Goal: Task Accomplishment & Management: Manage account settings

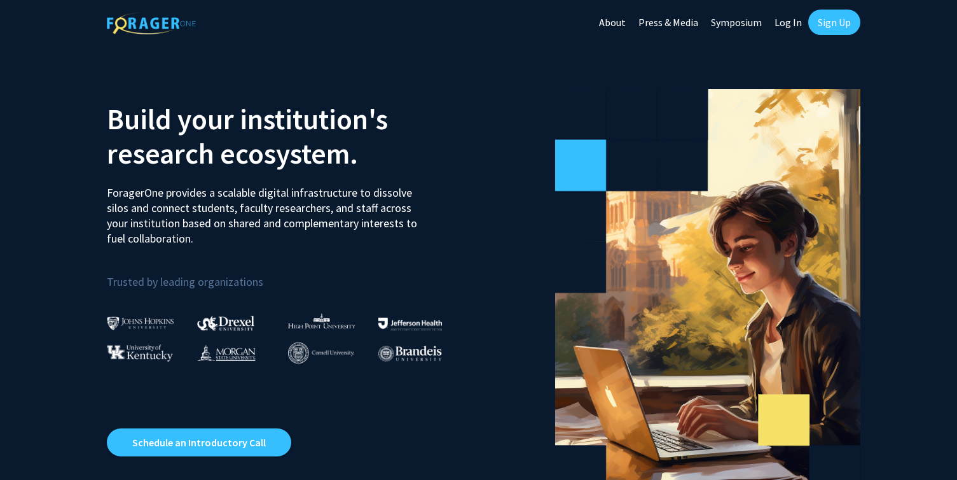
click at [786, 27] on link "Log In" at bounding box center [788, 22] width 40 height 45
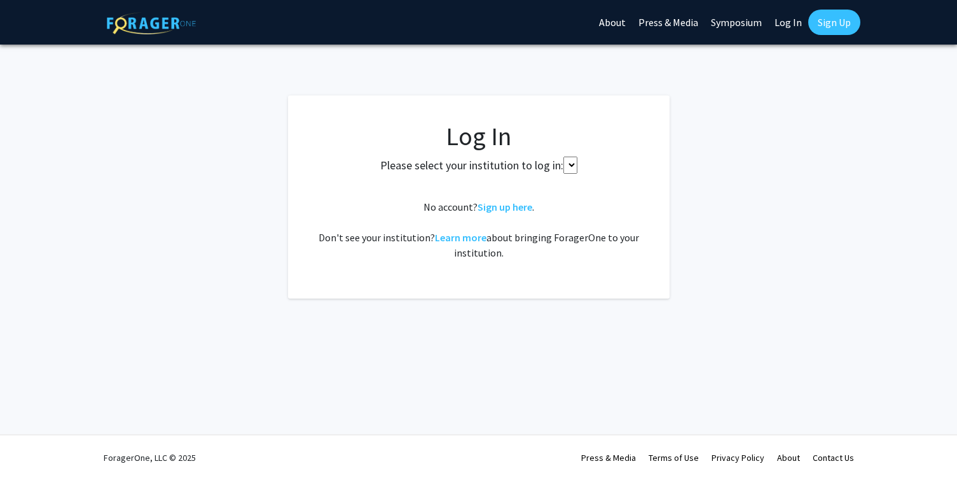
select select
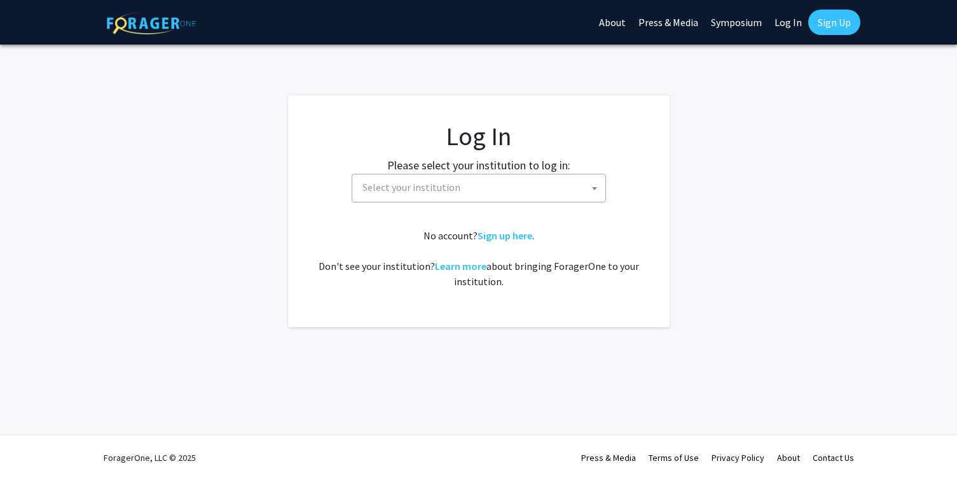
click at [513, 196] on span "Select your institution" at bounding box center [482, 187] width 248 height 26
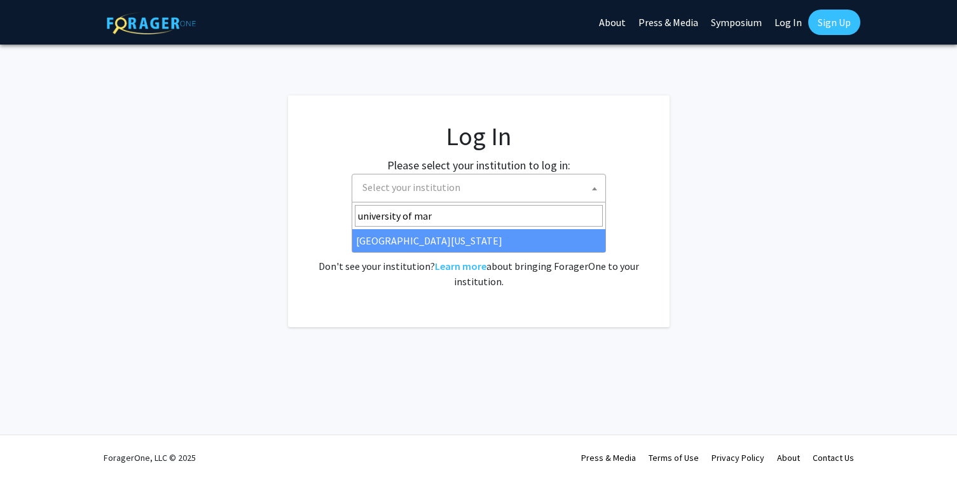
type input "university of mar"
select select "31"
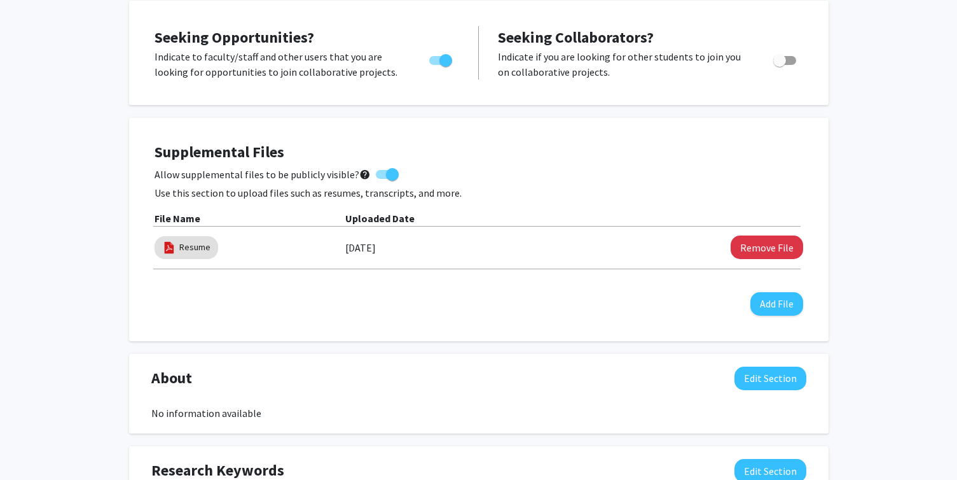
scroll to position [302, 0]
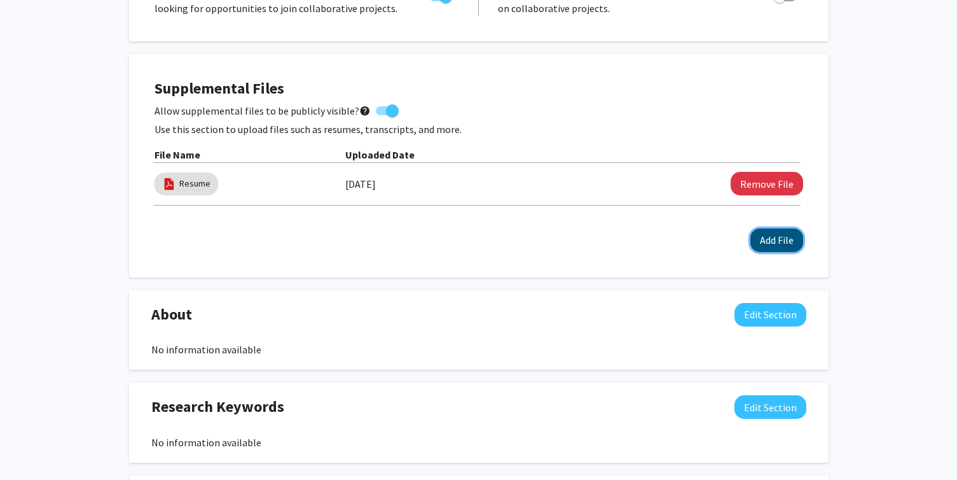
click at [779, 241] on button "Add File" at bounding box center [777, 240] width 53 height 24
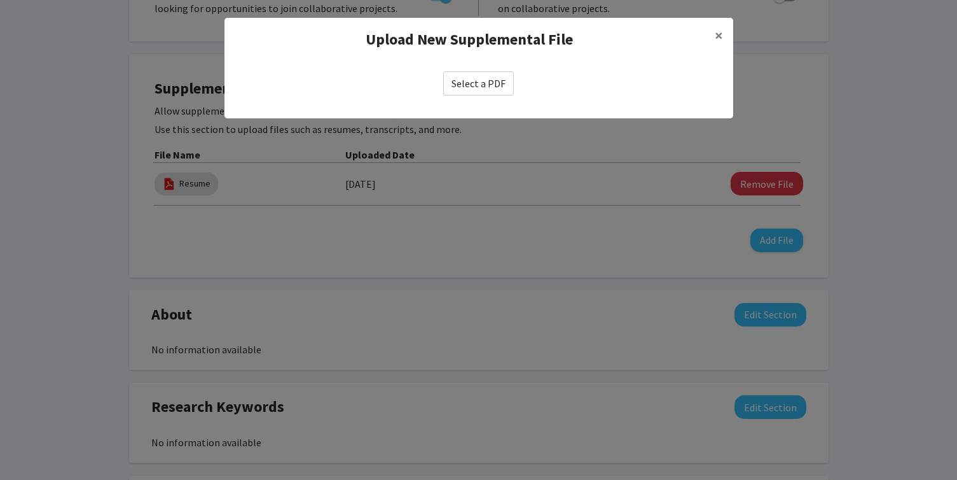
click at [490, 89] on label "Select a PDF" at bounding box center [478, 83] width 71 height 24
click at [0, 0] on input "Select a PDF" at bounding box center [0, 0] width 0 height 0
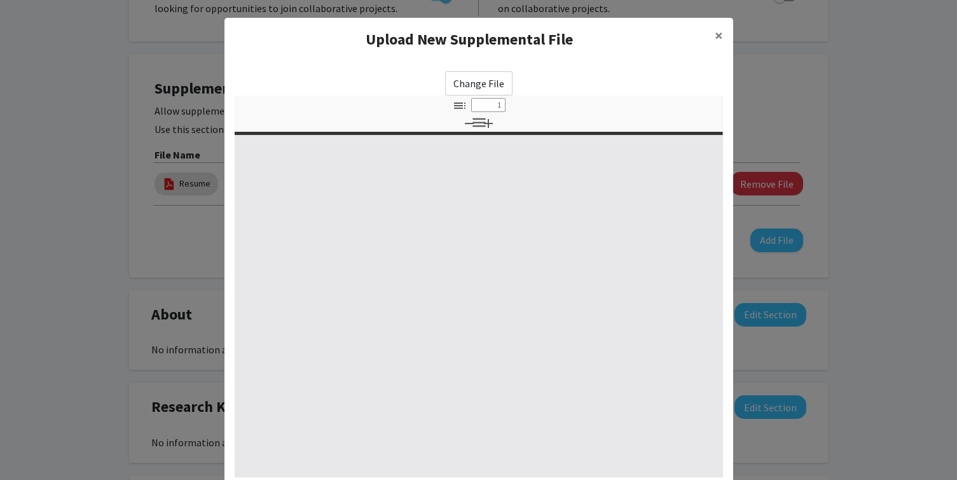
select select "custom"
type input "0"
select select "custom"
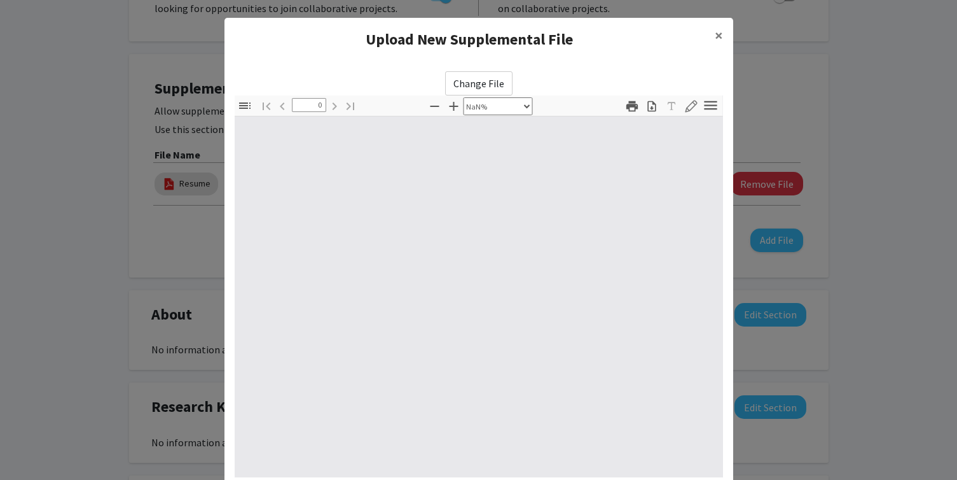
type input "1"
select select "auto"
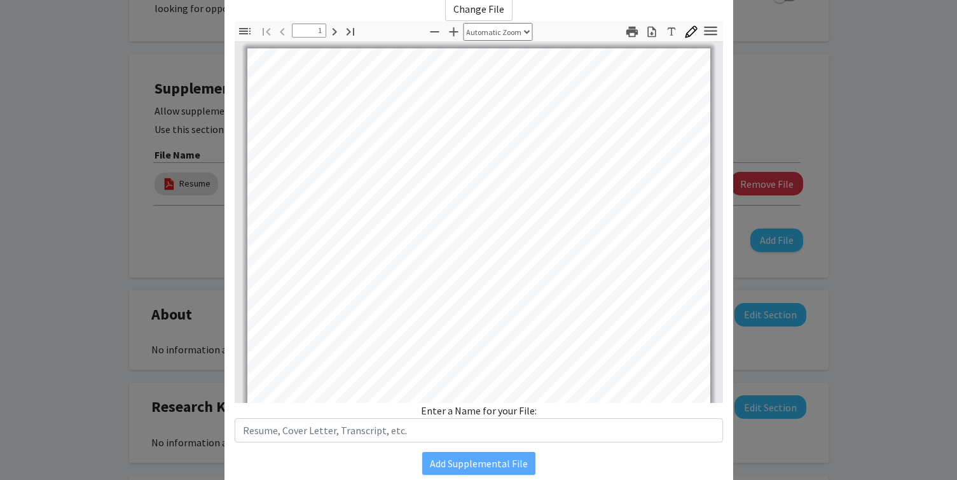
scroll to position [0, 0]
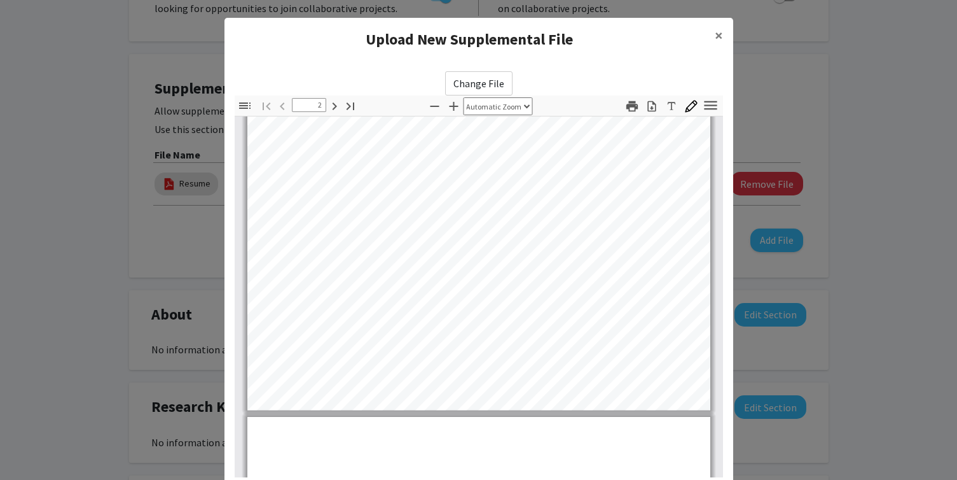
type input "3"
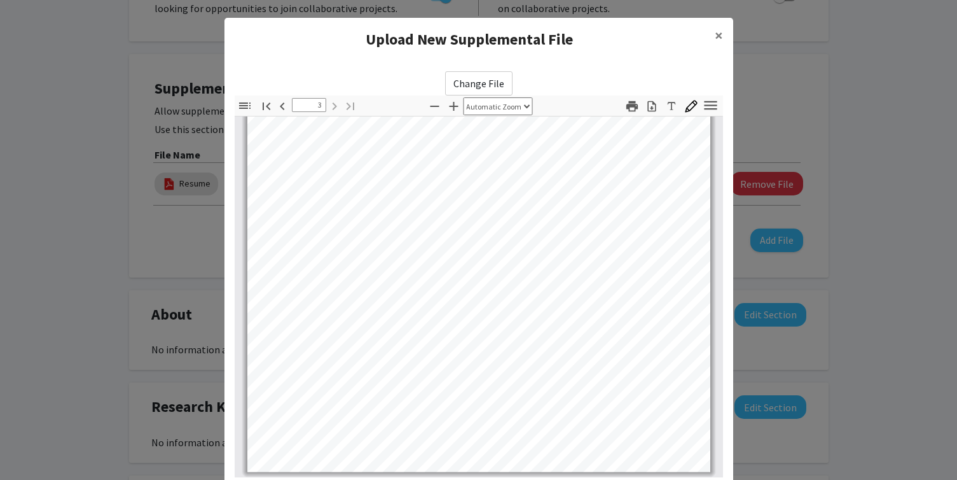
scroll to position [123, 0]
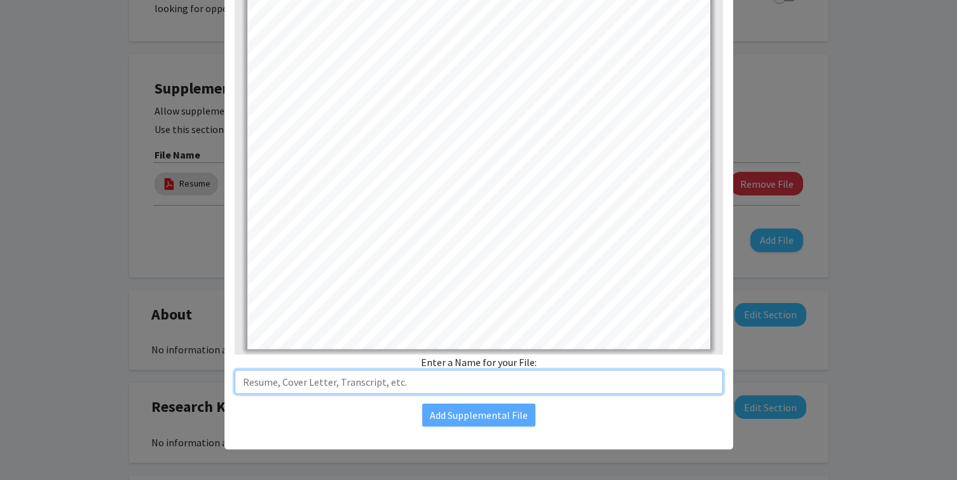
click at [510, 388] on input "text" at bounding box center [479, 382] width 489 height 24
type input "Transcript"
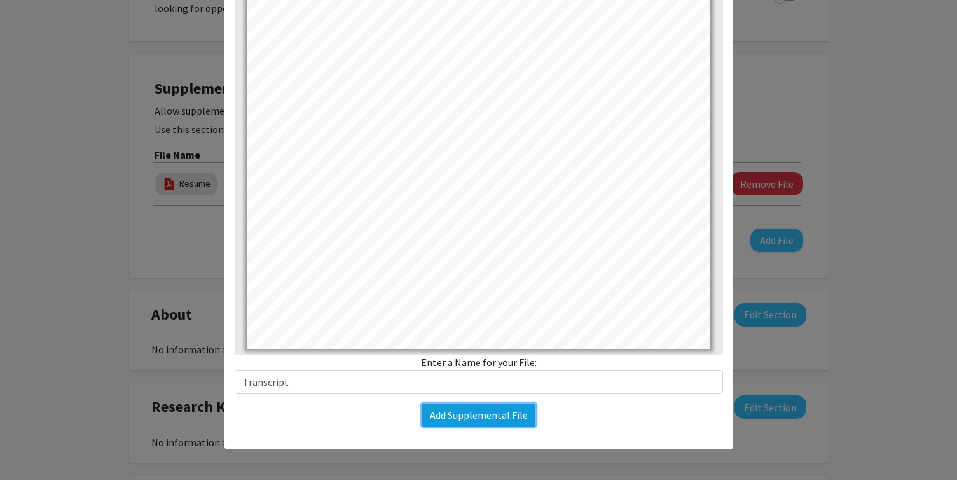
click at [498, 414] on button "Add Supplemental File" at bounding box center [478, 414] width 113 height 23
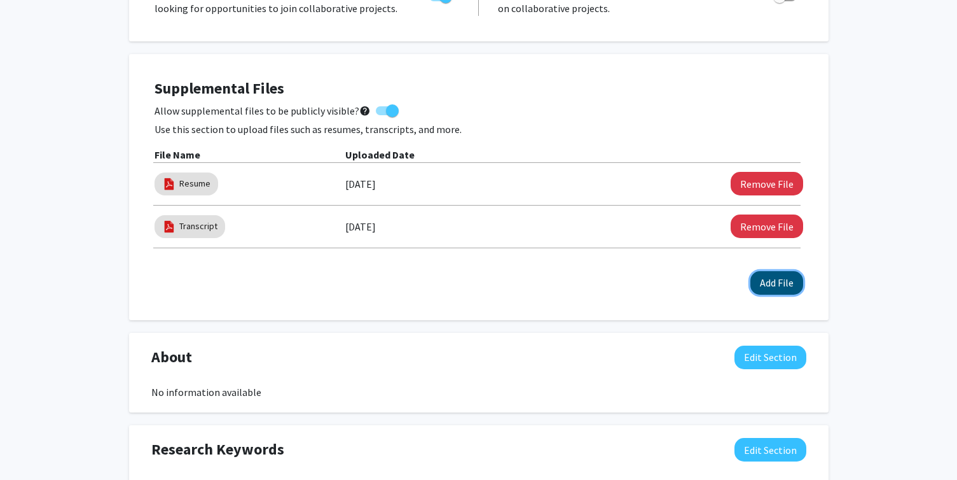
click at [770, 284] on button "Add File" at bounding box center [777, 283] width 53 height 24
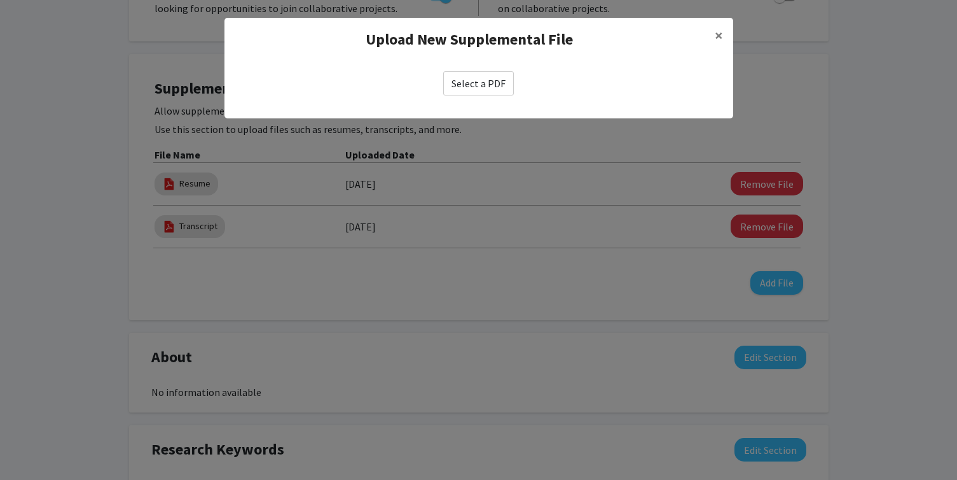
click at [492, 76] on label "Select a PDF" at bounding box center [478, 83] width 71 height 24
click at [0, 0] on input "Select a PDF" at bounding box center [0, 0] width 0 height 0
select select "custom"
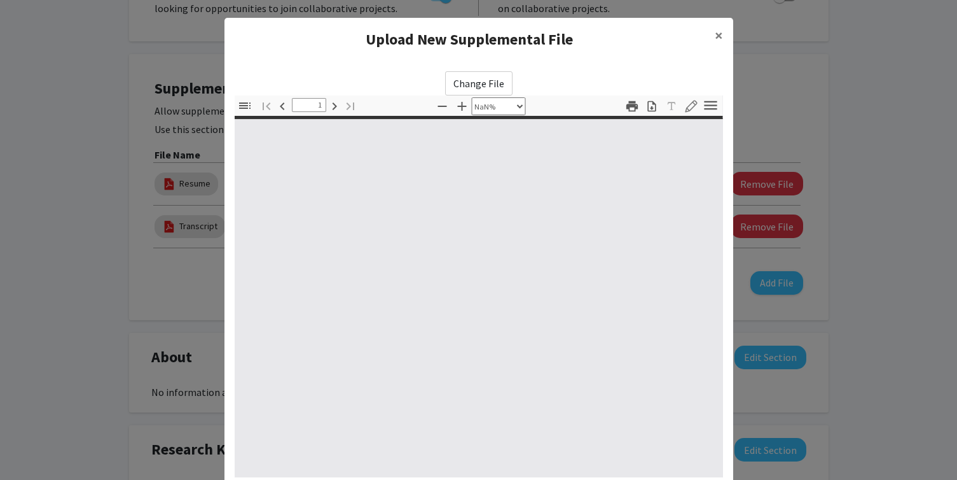
type input "0"
select select "custom"
type input "1"
select select "auto"
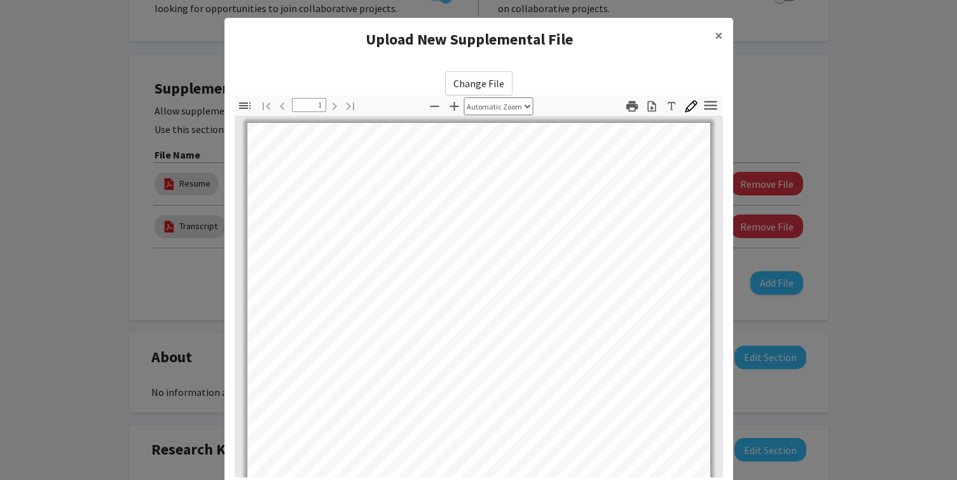
click at [475, 91] on label "Change File" at bounding box center [478, 83] width 67 height 24
click at [0, 0] on input "Change File" at bounding box center [0, 0] width 0 height 0
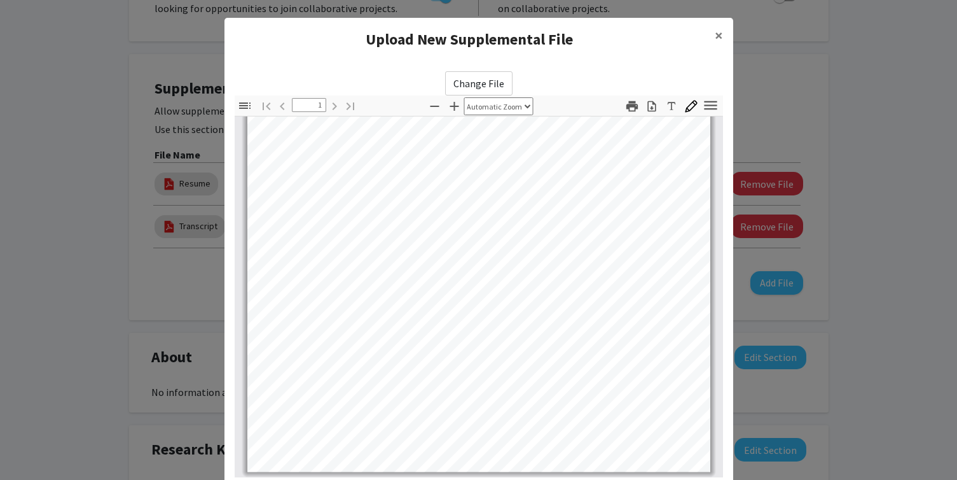
scroll to position [123, 0]
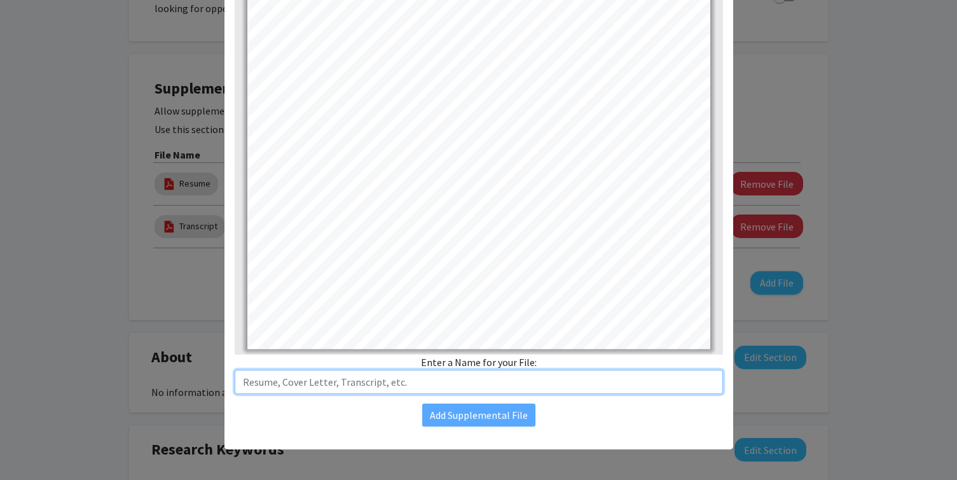
click at [517, 380] on input "text" at bounding box center [479, 382] width 489 height 24
type input "Resume"
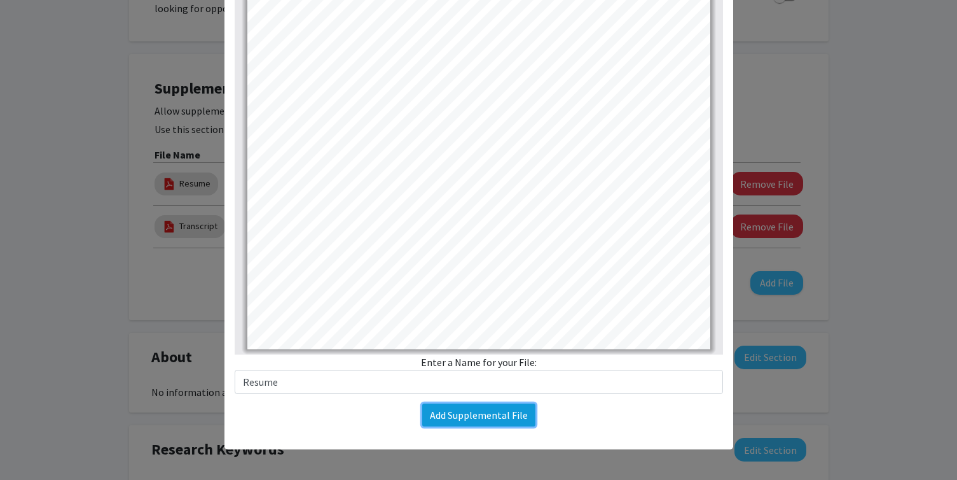
click at [456, 424] on button "Add Supplemental File" at bounding box center [478, 414] width 113 height 23
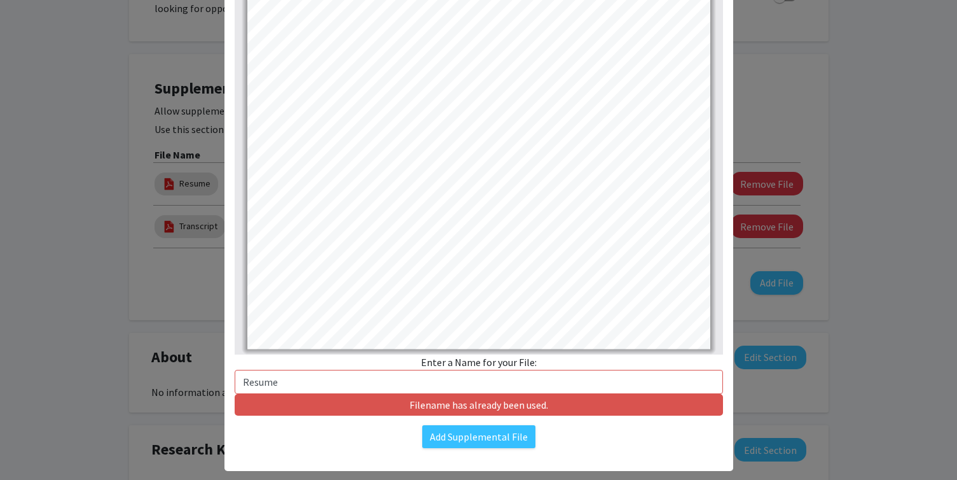
click at [741, 281] on modal-container "Upload New Supplemental File × Change File Thumbnails Document Outline Attachme…" at bounding box center [478, 240] width 957 height 480
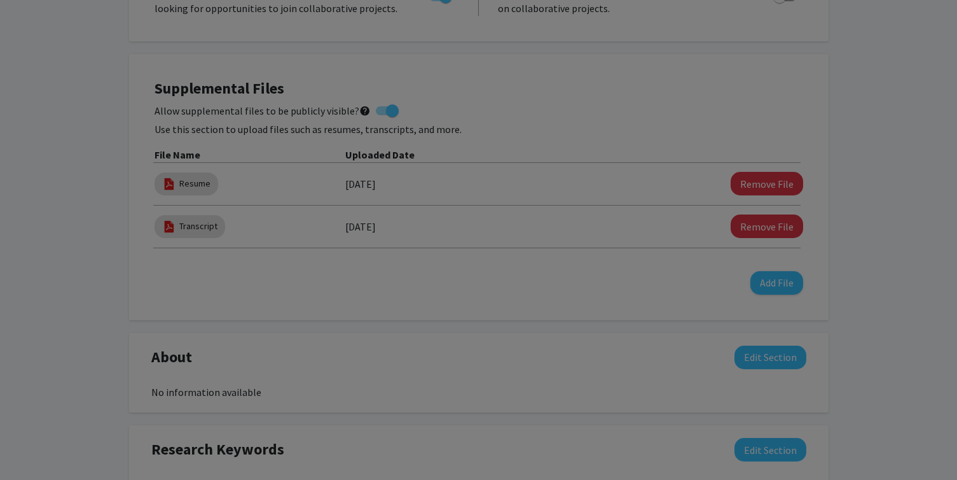
scroll to position [2, 0]
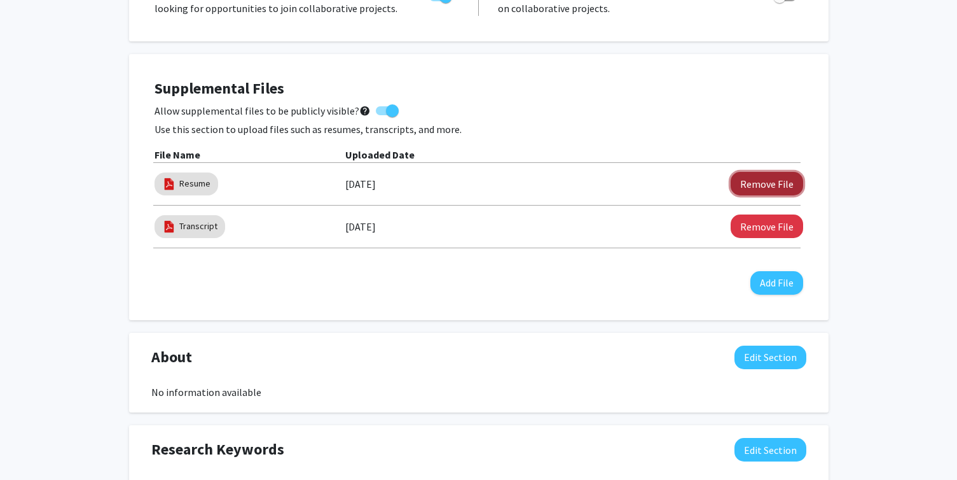
click at [783, 192] on button "Remove File" at bounding box center [767, 184] width 73 height 24
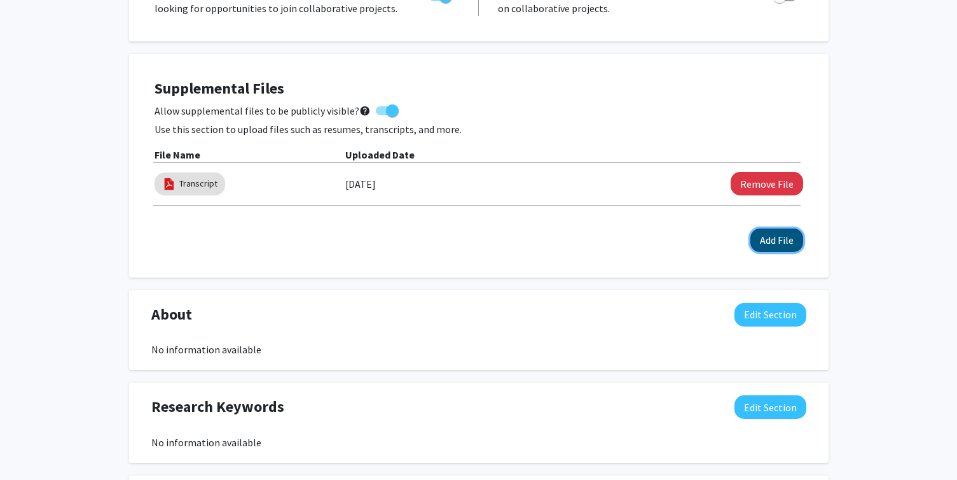
click at [779, 247] on button "Add File" at bounding box center [777, 240] width 53 height 24
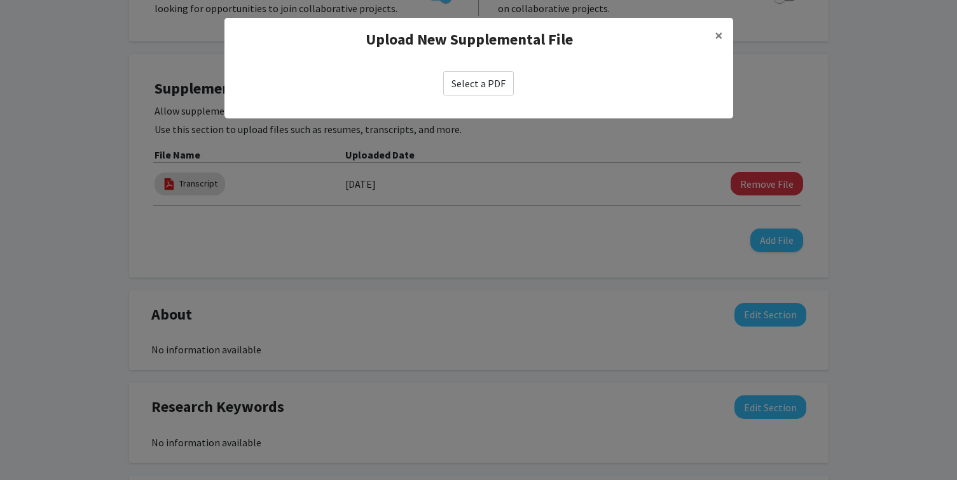
click at [492, 79] on label "Select a PDF" at bounding box center [478, 83] width 71 height 24
click at [0, 0] on input "Select a PDF" at bounding box center [0, 0] width 0 height 0
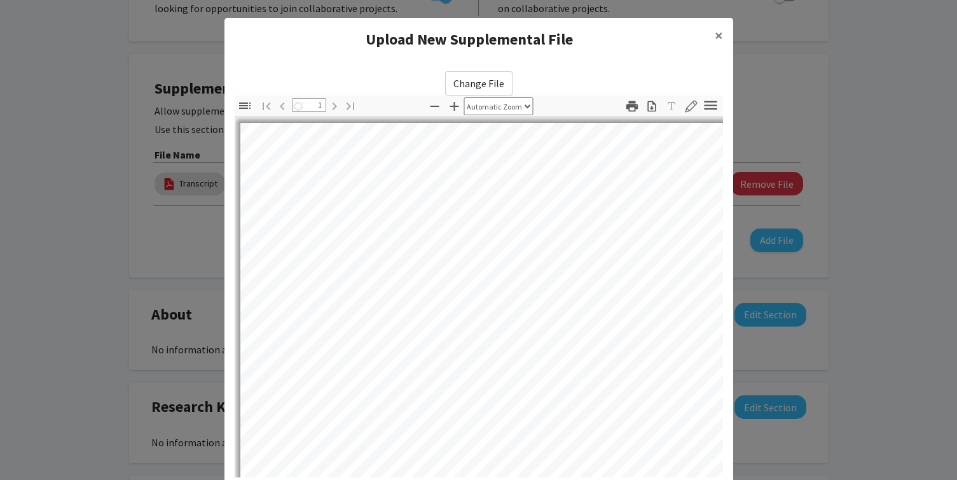
select select "auto"
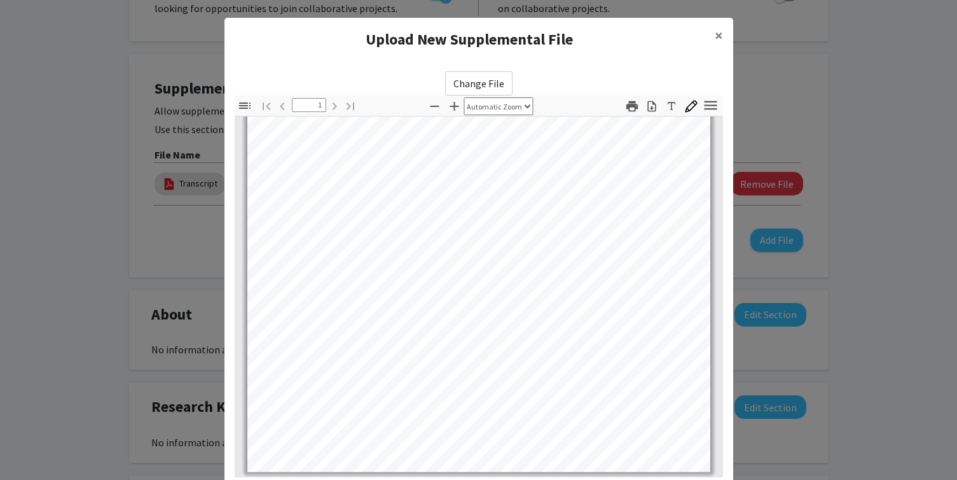
scroll to position [123, 0]
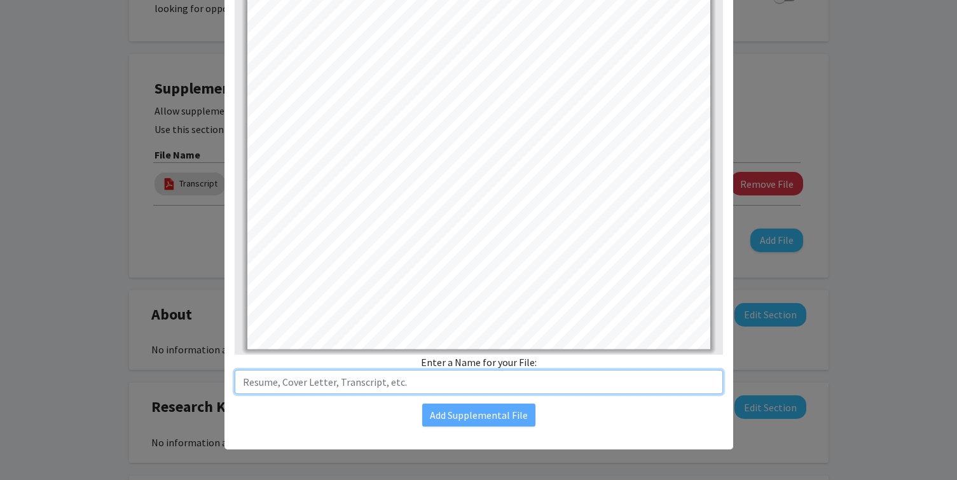
click at [434, 388] on input "text" at bounding box center [479, 382] width 489 height 24
type input "Resume"
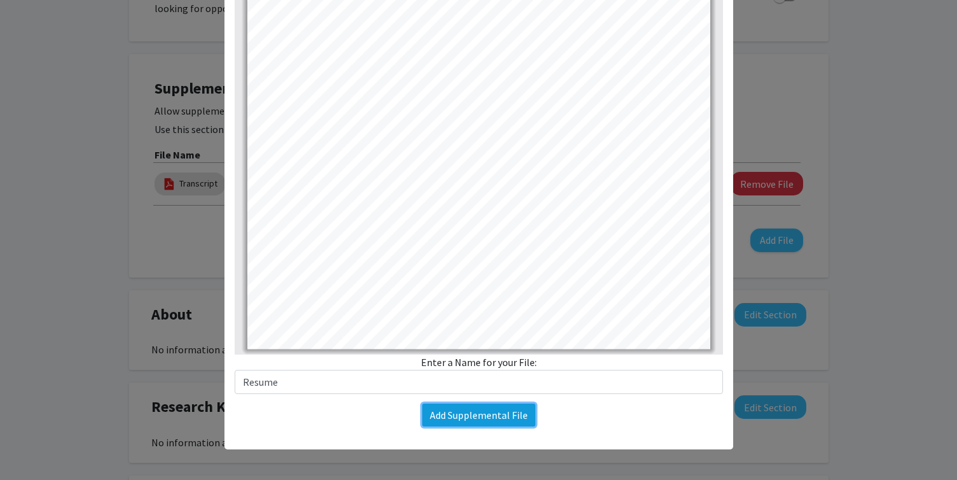
click at [502, 426] on button "Add Supplemental File" at bounding box center [478, 414] width 113 height 23
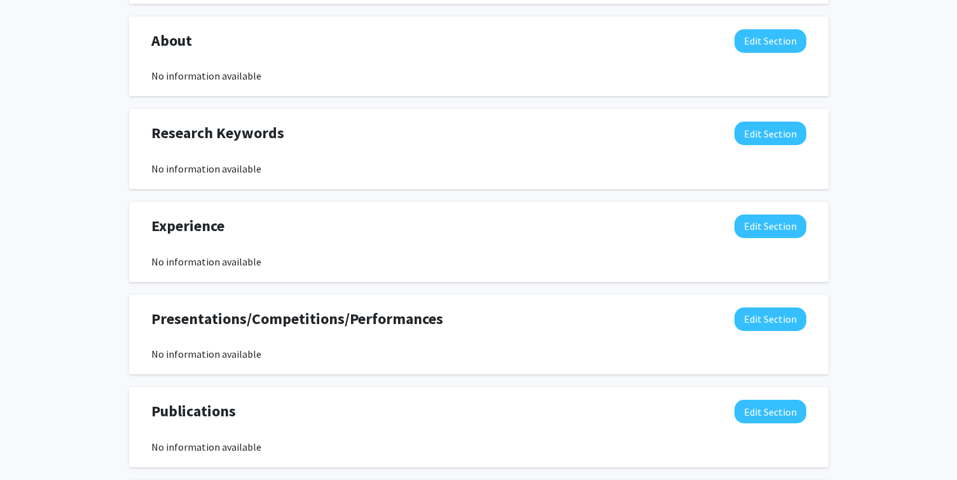
scroll to position [623, 0]
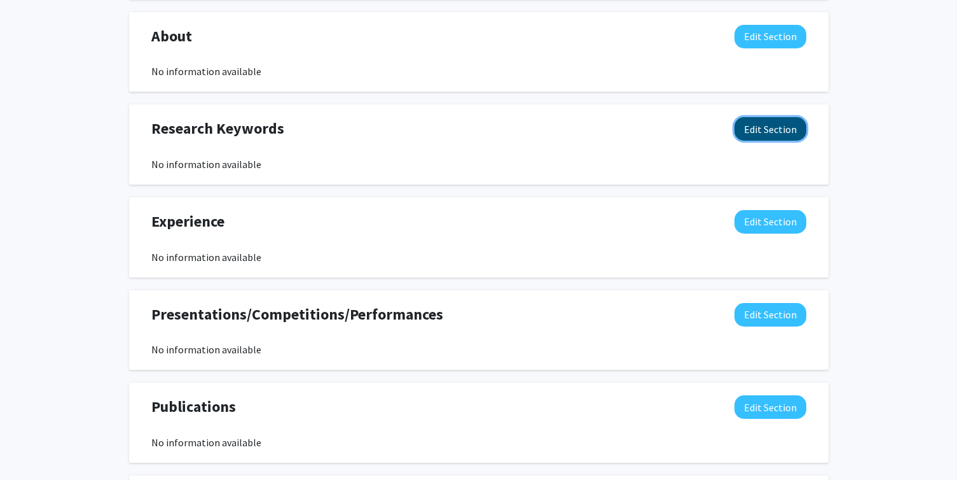
click at [798, 138] on button "Edit Section" at bounding box center [771, 129] width 72 height 24
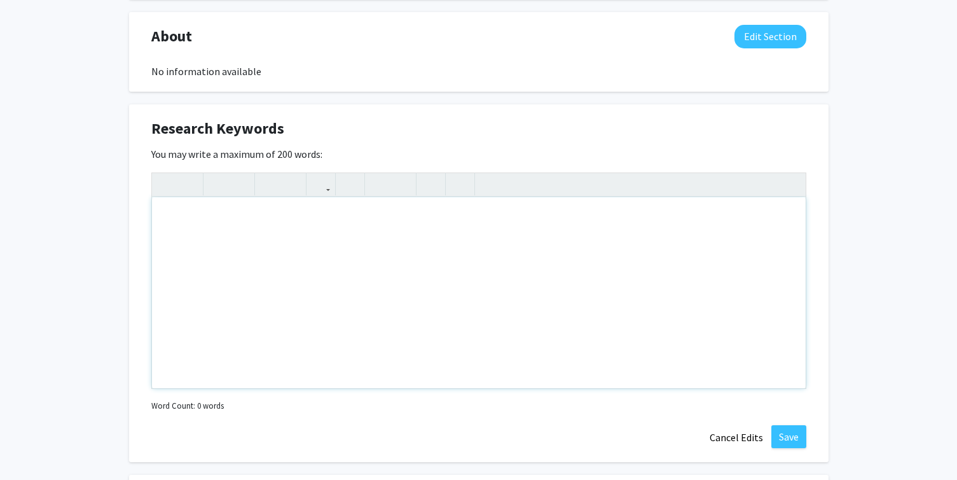
click at [492, 264] on div "Note to users with screen readers: Please deactivate our accessibility plugin f…" at bounding box center [479, 292] width 654 height 191
type textarea "Machine Learning, Algorithms, Computer Vision"
click at [777, 438] on button "Save" at bounding box center [789, 436] width 35 height 23
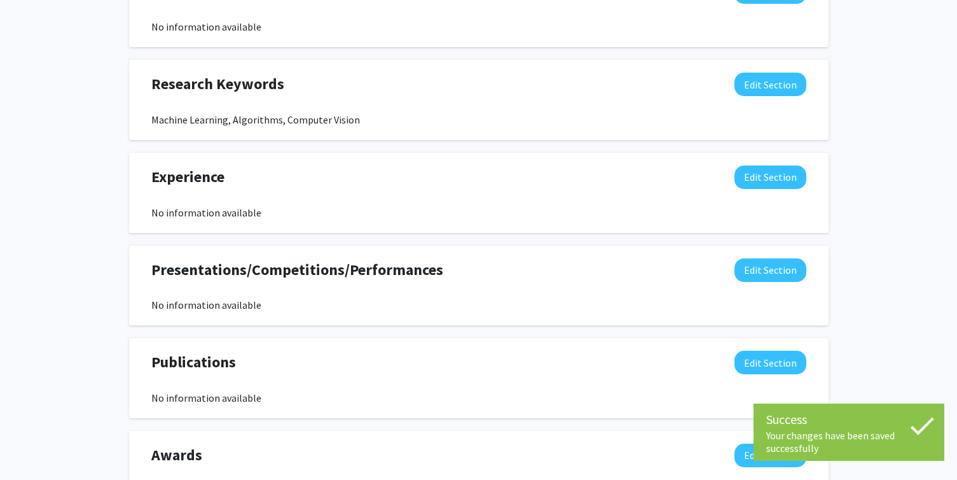
scroll to position [777, 0]
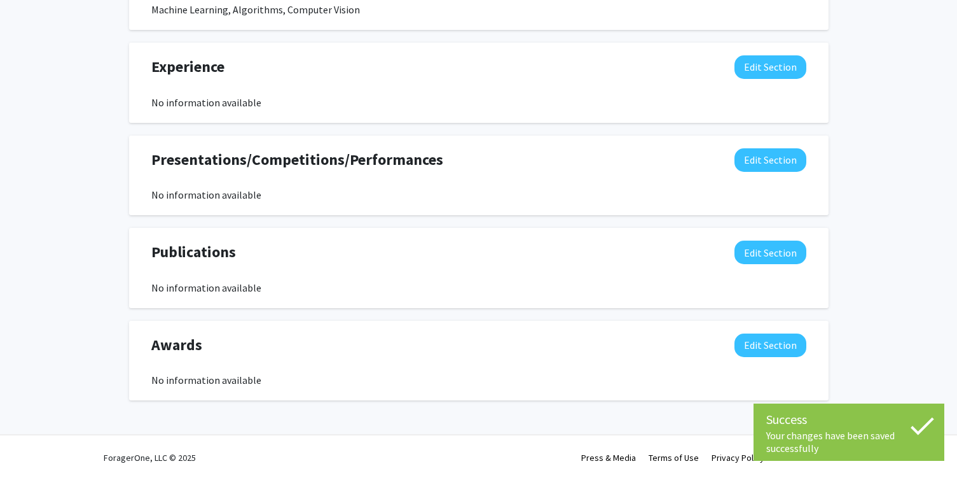
click at [773, 182] on div "Presentations/Competitions/Performances Edit Section No information available" at bounding box center [479, 175] width 674 height 55
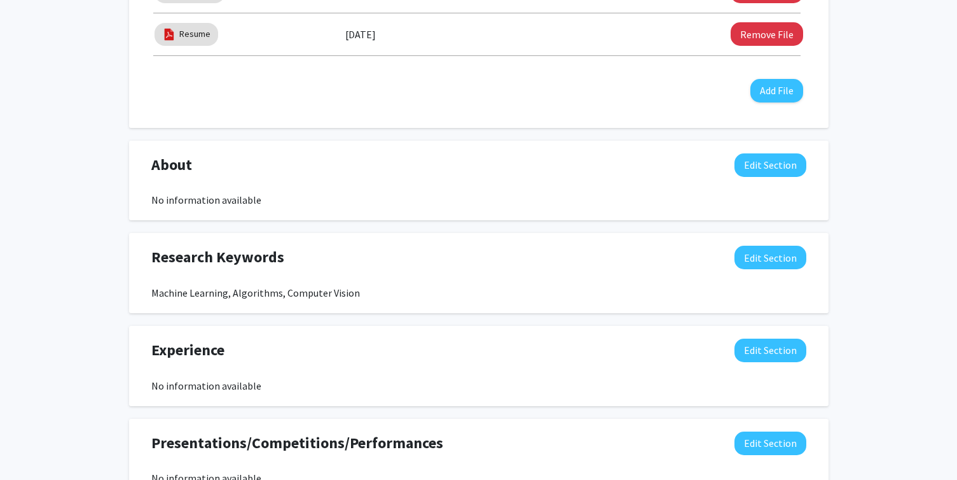
scroll to position [581, 0]
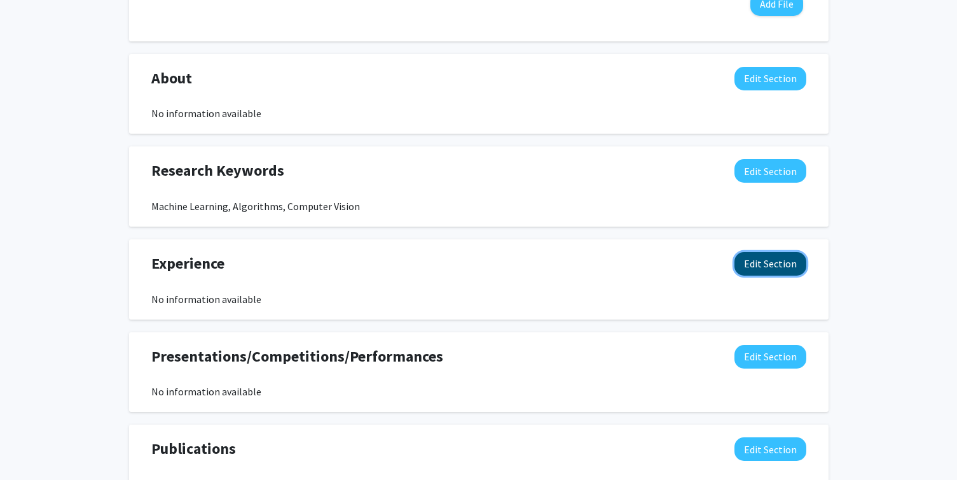
click at [770, 265] on button "Edit Section" at bounding box center [771, 264] width 72 height 24
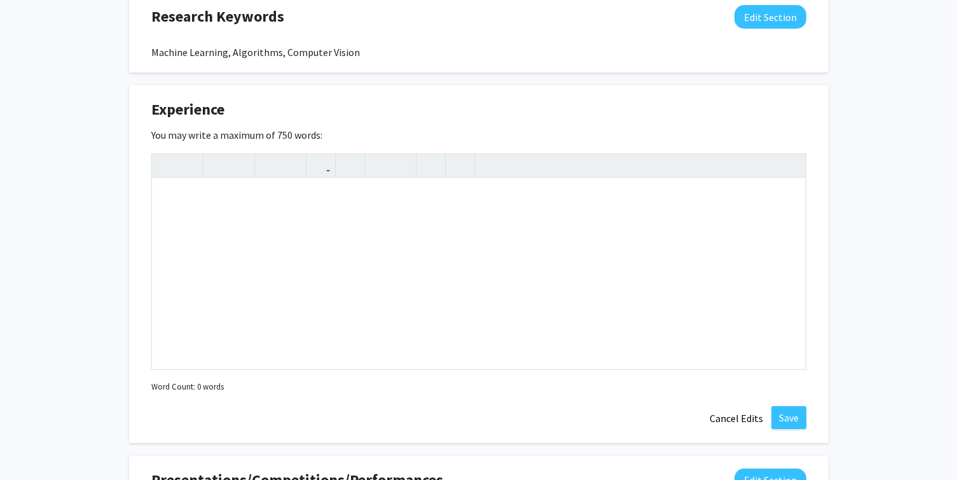
scroll to position [744, 0]
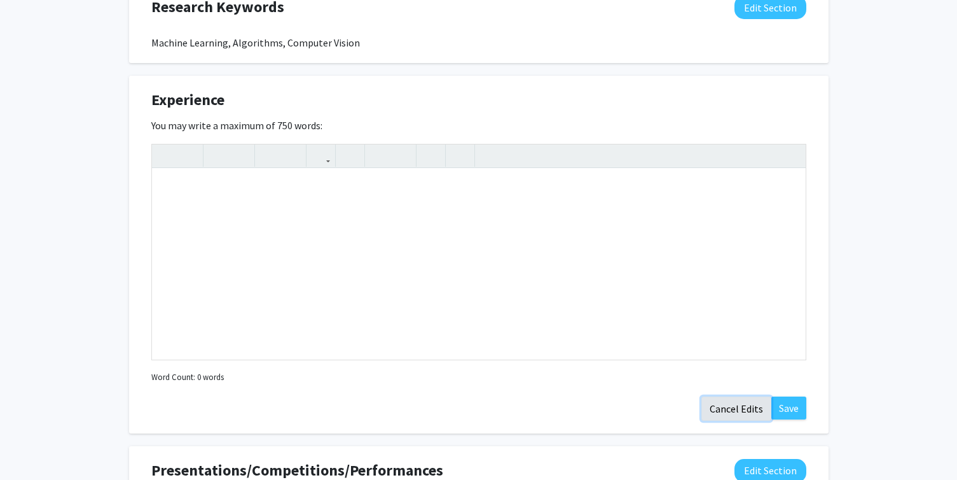
click at [736, 403] on button "Cancel Edits" at bounding box center [737, 408] width 70 height 24
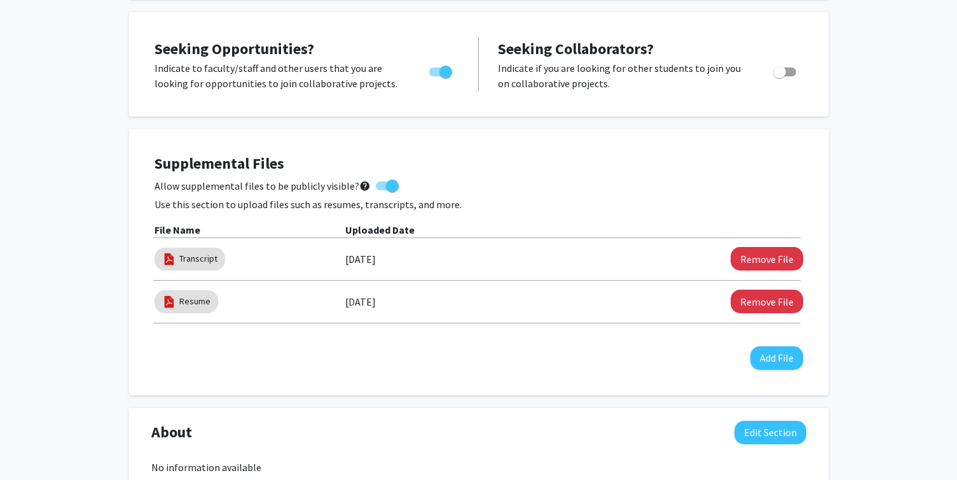
scroll to position [0, 0]
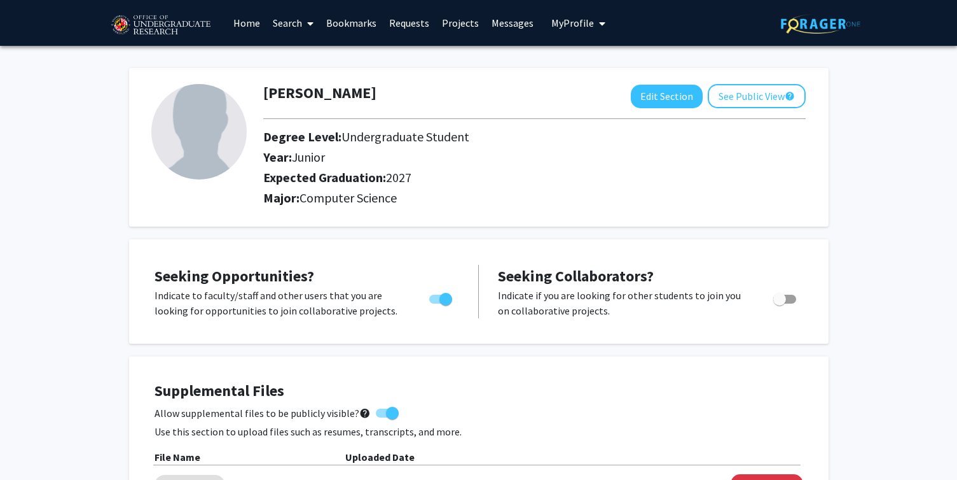
click at [305, 21] on span at bounding box center [307, 23] width 11 height 45
click at [341, 50] on span "Faculty/Staff" at bounding box center [314, 58] width 94 height 25
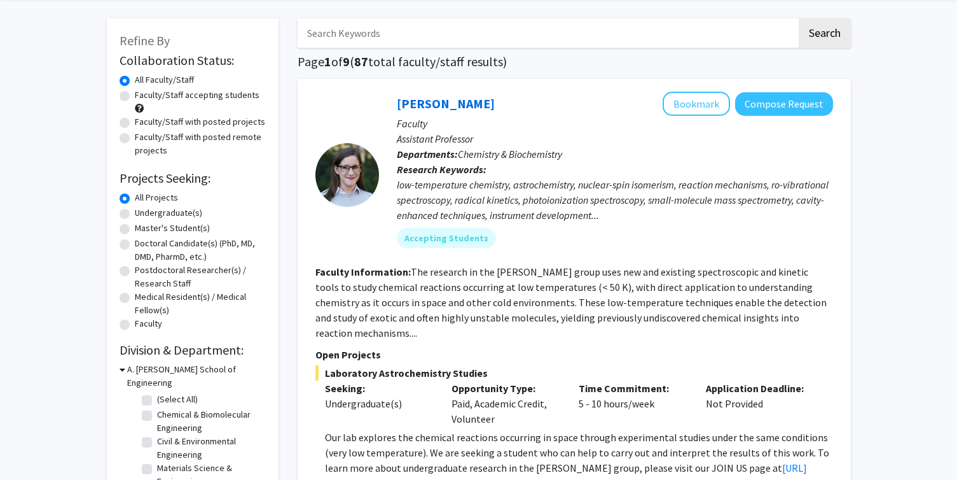
scroll to position [51, 0]
click at [189, 209] on label "Undergraduate(s)" at bounding box center [168, 211] width 67 height 13
click at [143, 209] on input "Undergraduate(s)" at bounding box center [139, 209] width 8 height 8
radio input "true"
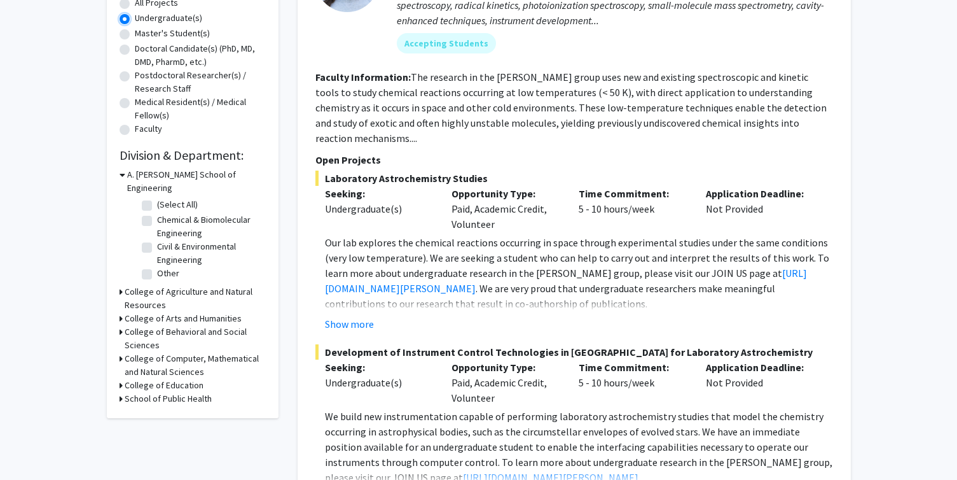
scroll to position [245, 0]
click at [117, 341] on div "Refine By Collaboration Status: Collaboration Status All Faculty/Staff Collabor…" at bounding box center [193, 120] width 172 height 594
click at [123, 351] on div "College of Computer, Mathematical and Natural Sciences" at bounding box center [193, 364] width 146 height 27
click at [122, 351] on div "College of Computer, Mathematical and Natural Sciences" at bounding box center [193, 364] width 146 height 27
click at [132, 351] on h3 "College of Computer, Mathematical and Natural Sciences" at bounding box center [195, 364] width 141 height 27
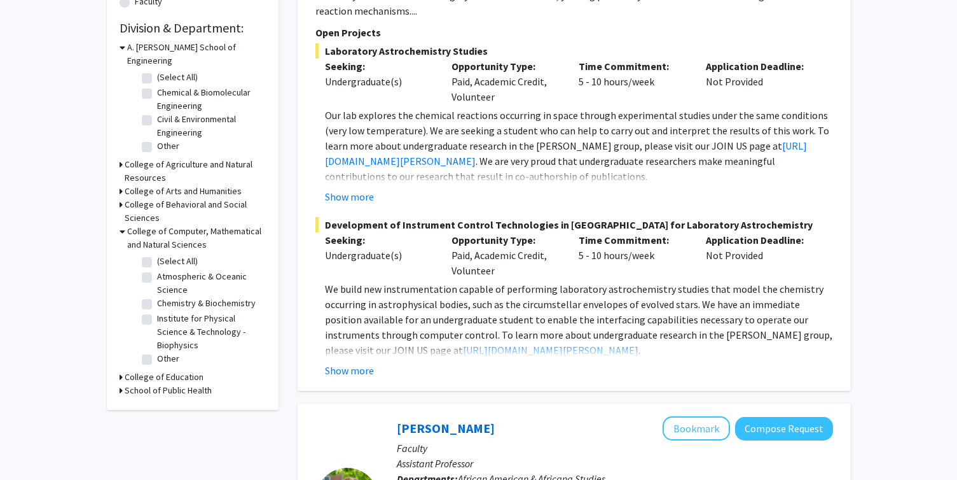
scroll to position [373, 0]
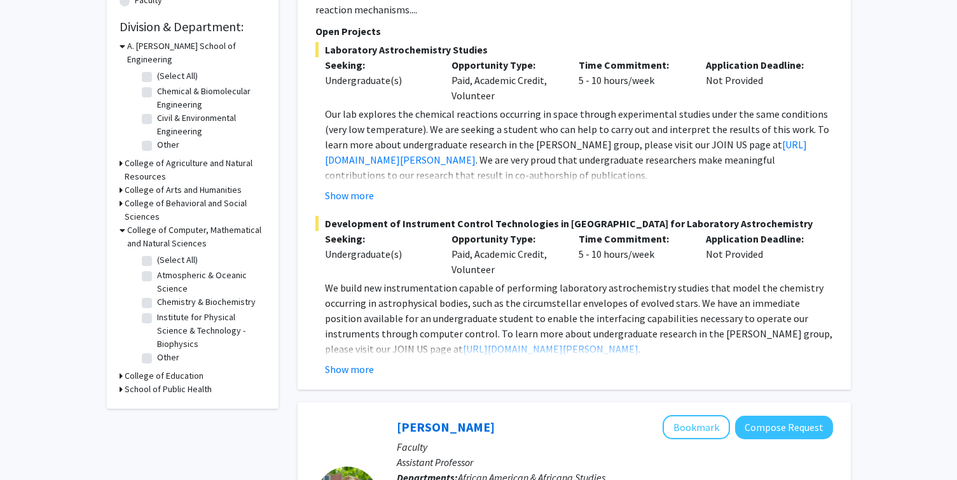
click at [157, 351] on label "Other" at bounding box center [168, 357] width 22 height 13
click at [157, 351] on input "Other" at bounding box center [161, 355] width 8 height 8
checkbox input "true"
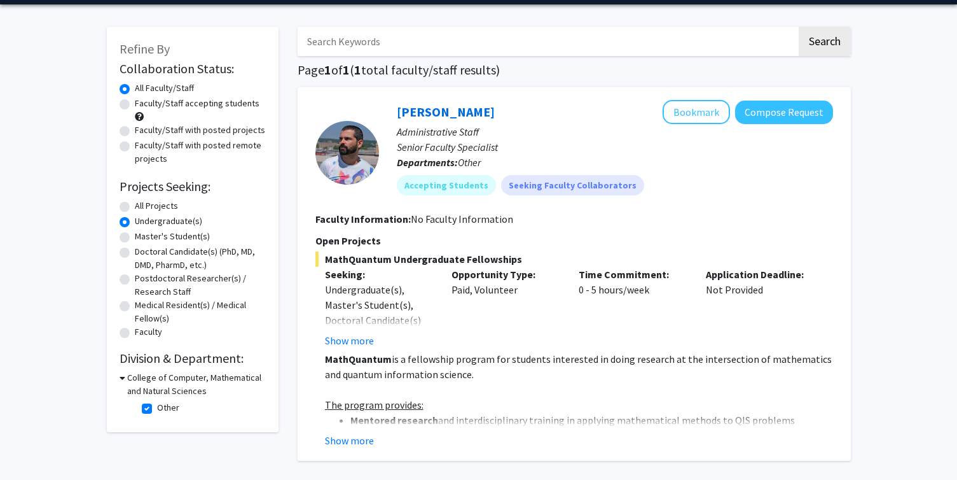
scroll to position [78, 0]
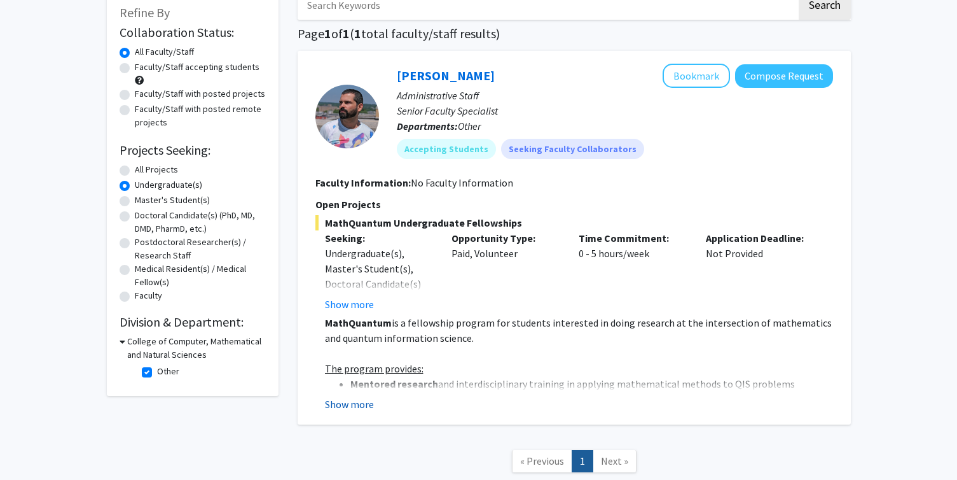
click at [355, 401] on button "Show more" at bounding box center [349, 403] width 49 height 15
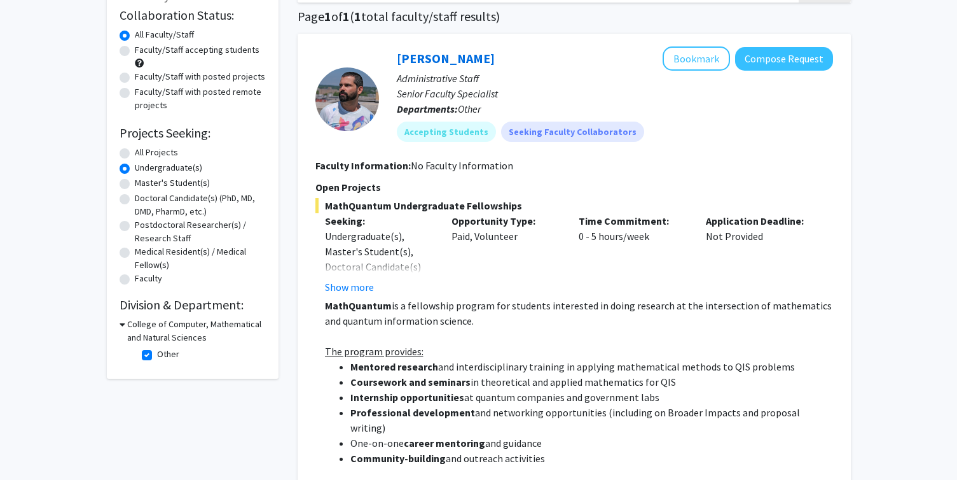
scroll to position [0, 0]
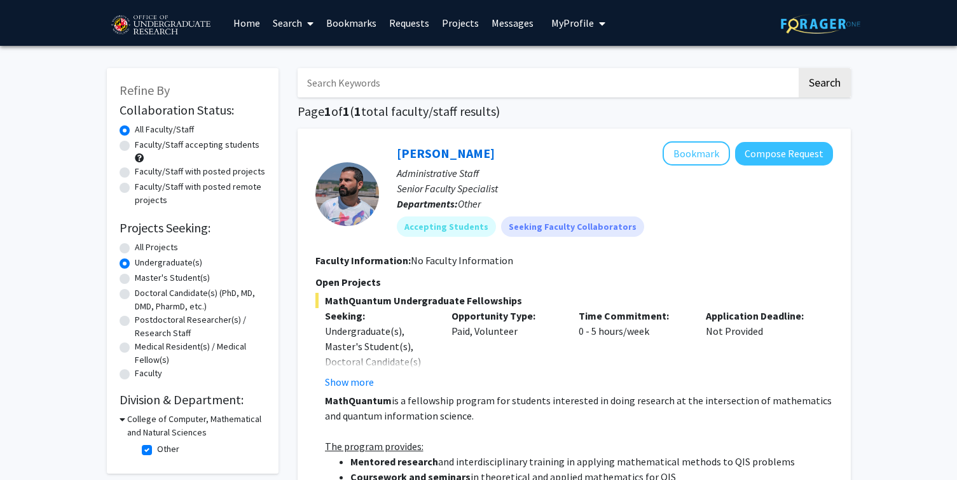
click at [444, 24] on link "Projects" at bounding box center [461, 23] width 50 height 45
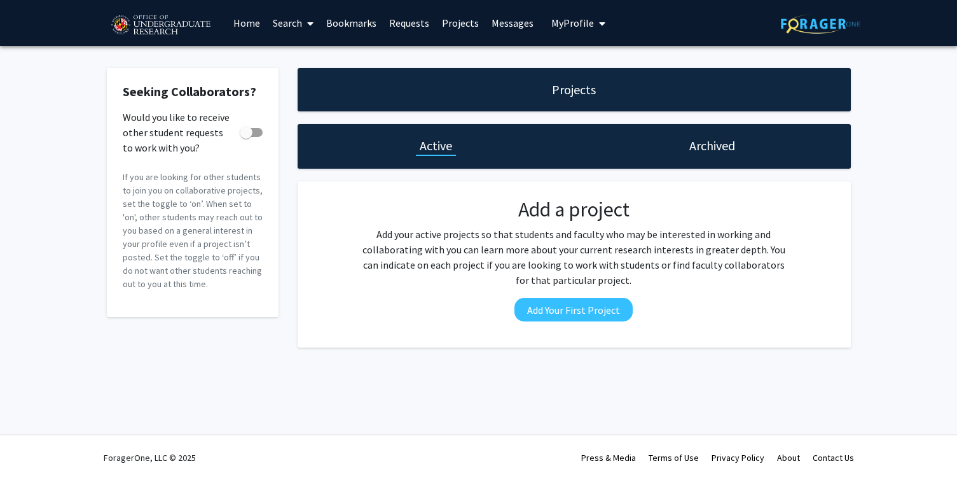
click at [409, 24] on link "Requests" at bounding box center [409, 23] width 53 height 45
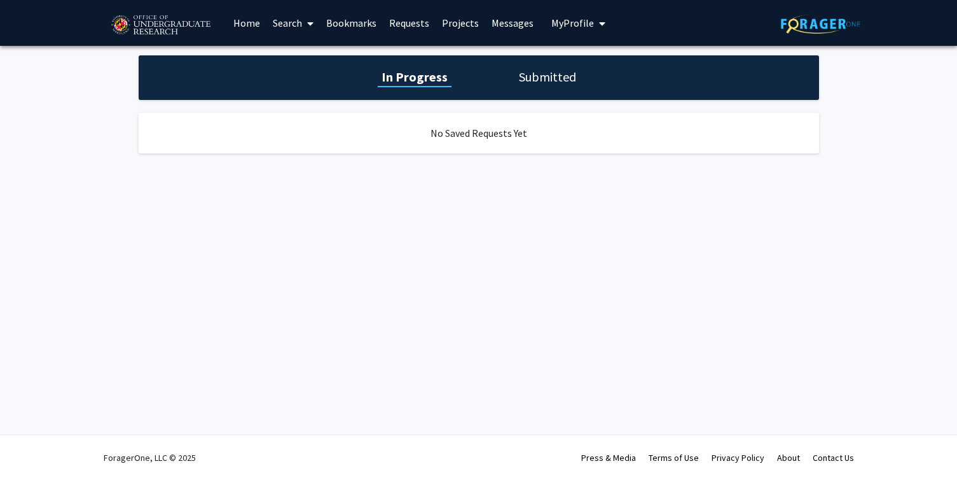
click at [531, 62] on div "In Progress Submitted" at bounding box center [479, 77] width 681 height 45
click at [533, 83] on h1 "Submitted" at bounding box center [547, 77] width 65 height 18
click at [330, 18] on link "Bookmarks" at bounding box center [351, 23] width 63 height 45
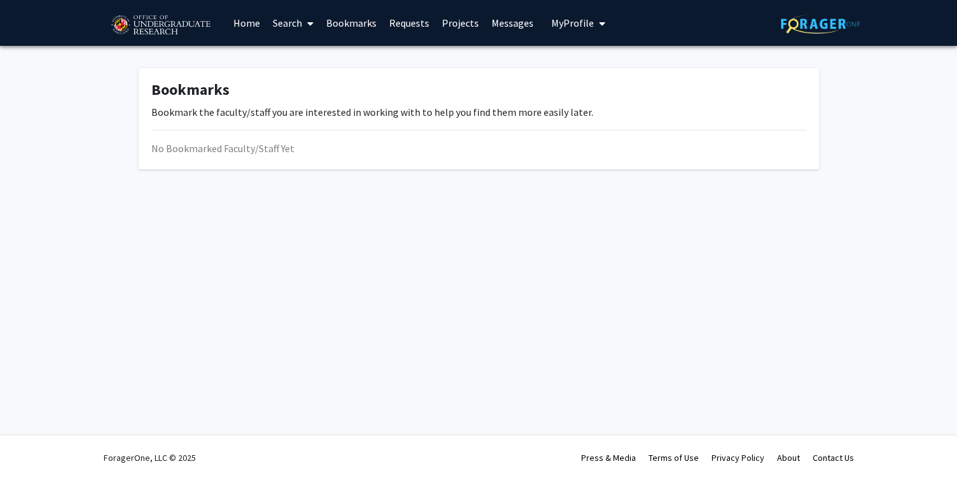
click at [299, 21] on link "Search" at bounding box center [293, 23] width 53 height 45
click at [300, 51] on span "Faculty/Staff" at bounding box center [314, 58] width 94 height 25
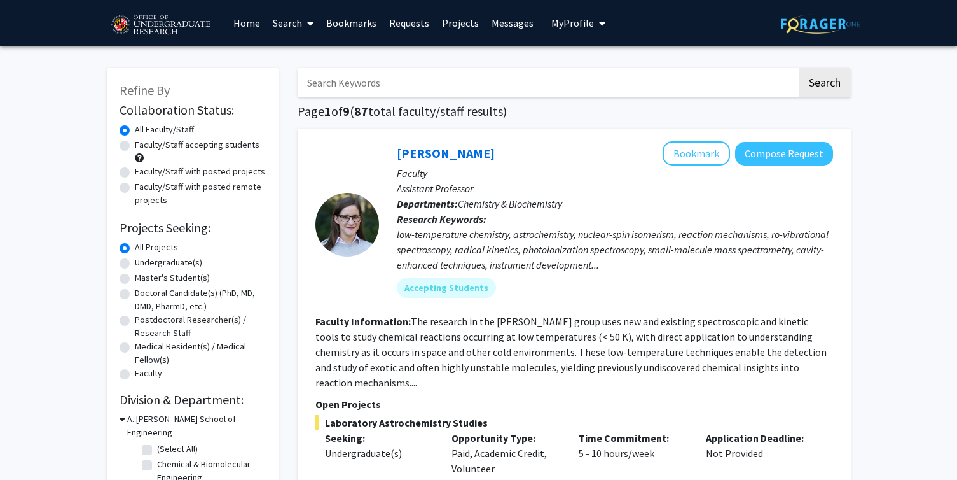
click at [225, 145] on label "Faculty/Staff accepting students" at bounding box center [197, 144] width 125 height 13
click at [143, 145] on input "Faculty/Staff accepting students" at bounding box center [139, 142] width 8 height 8
radio input "true"
click at [407, 86] on input "Search Keywords" at bounding box center [547, 82] width 499 height 29
type input "v"
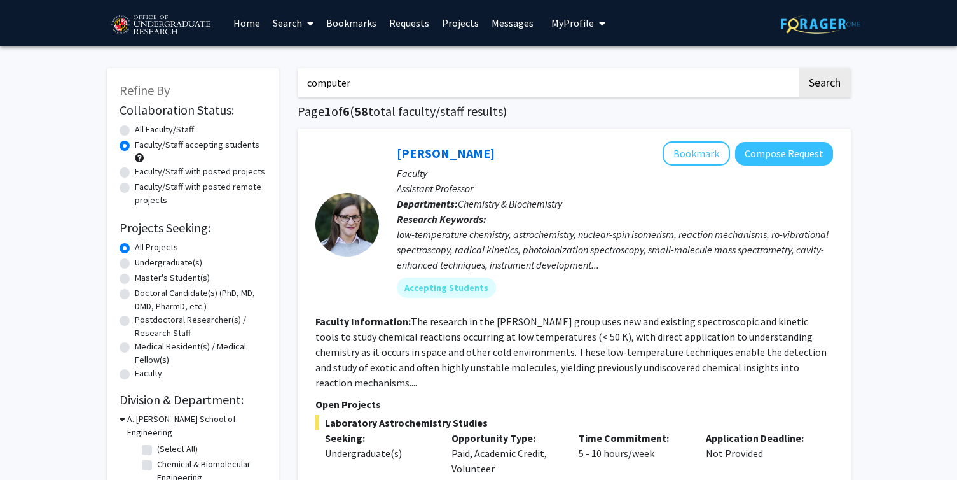
type input "computer"
click at [799, 68] on button "Search" at bounding box center [825, 82] width 52 height 29
radio input "true"
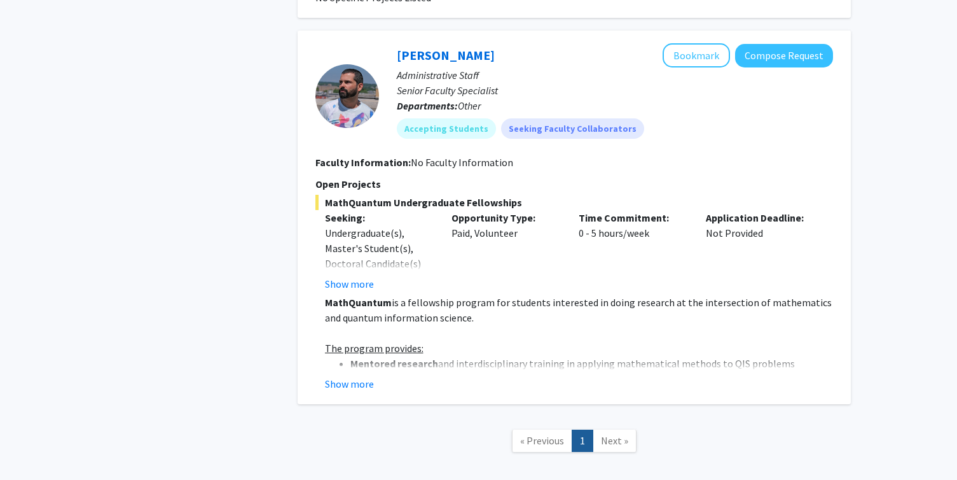
scroll to position [2158, 0]
